Goal: Task Accomplishment & Management: Manage account settings

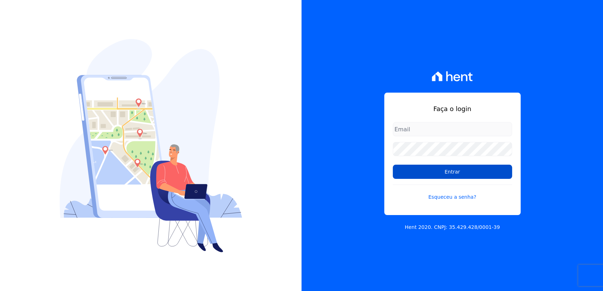
type input "tainaracoimbradoroinc@gmail.com"
click at [421, 172] on input "Entrar" at bounding box center [452, 172] width 119 height 14
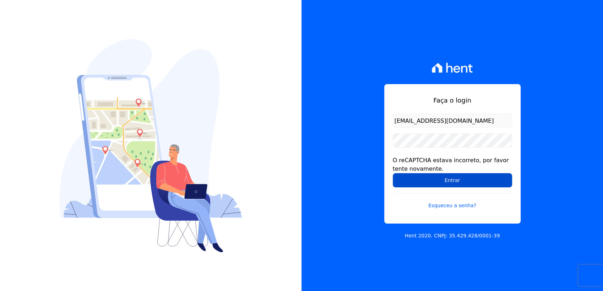
click at [442, 187] on input "Entrar" at bounding box center [452, 180] width 119 height 14
